Goal: Navigation & Orientation: Find specific page/section

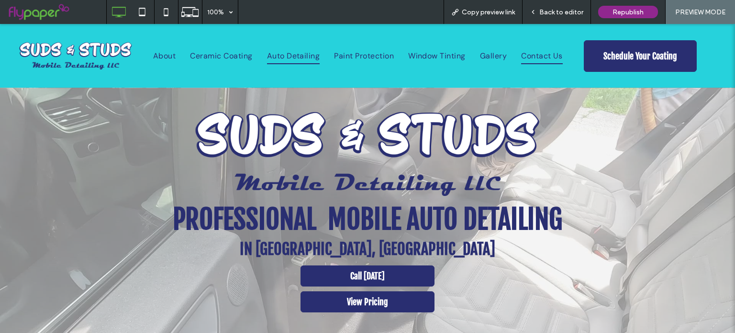
click at [534, 51] on span "Contact Us" at bounding box center [542, 55] width 42 height 16
click at [561, 8] on span "Back to editor" at bounding box center [561, 12] width 44 height 8
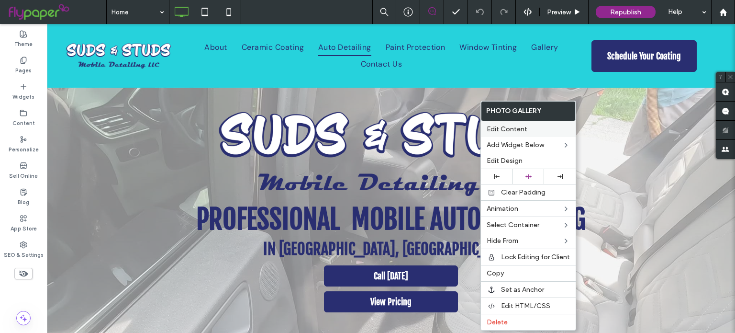
click at [512, 128] on span "Edit Content" at bounding box center [507, 129] width 41 height 8
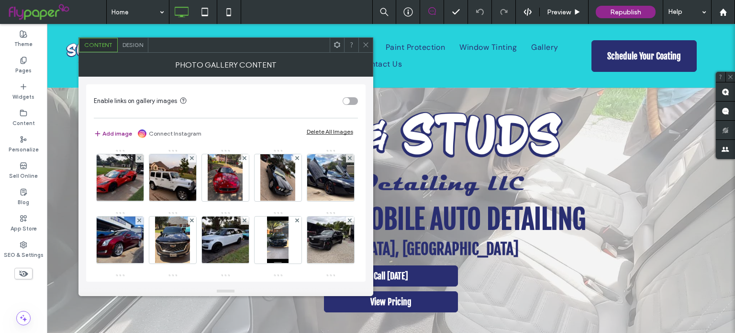
click at [366, 40] on span at bounding box center [365, 45] width 7 height 14
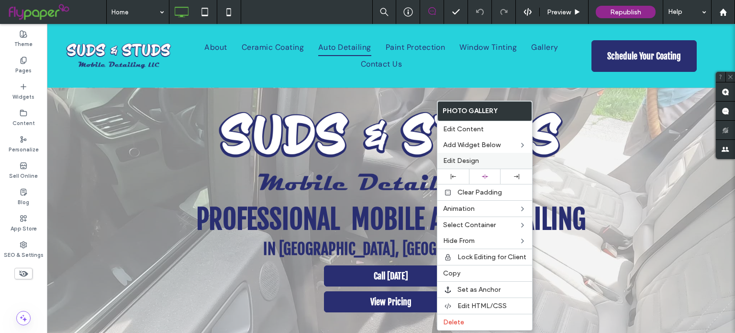
click at [450, 158] on span "Edit Design" at bounding box center [461, 161] width 36 height 8
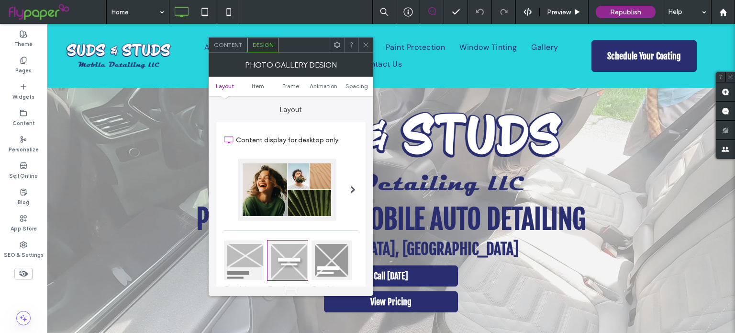
click at [230, 50] on div "Content" at bounding box center [228, 45] width 38 height 14
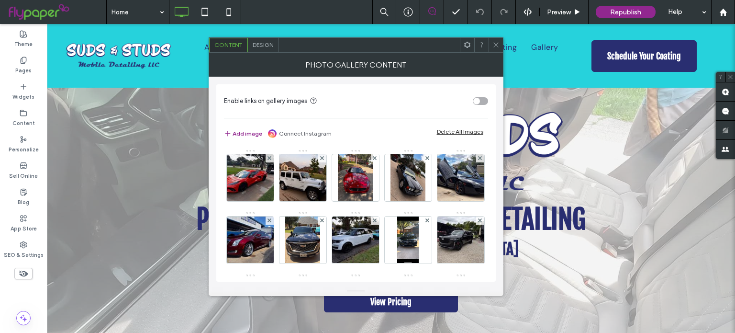
click at [271, 53] on div "Photo Gallery Content" at bounding box center [356, 65] width 295 height 24
click at [267, 45] on span "Design" at bounding box center [263, 44] width 21 height 7
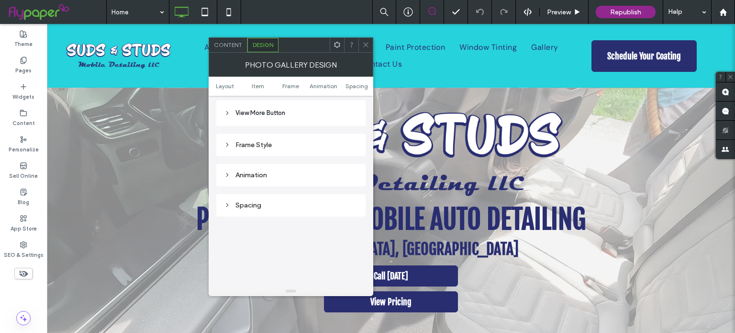
scroll to position [368, 0]
click at [365, 47] on icon at bounding box center [365, 44] width 7 height 7
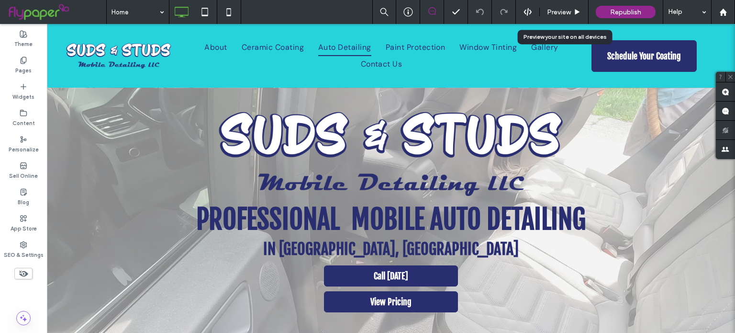
click at [570, 15] on span "Preview" at bounding box center [559, 12] width 24 height 8
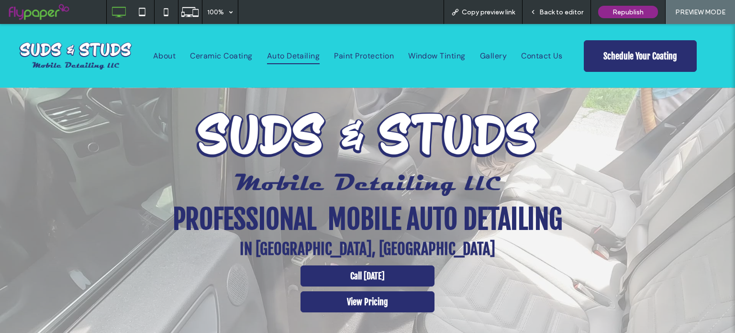
click at [497, 10] on span "Copy preview link" at bounding box center [488, 12] width 53 height 8
click at [498, 15] on span "Copy preview link" at bounding box center [488, 12] width 53 height 8
